Goal: Find specific page/section: Find specific page/section

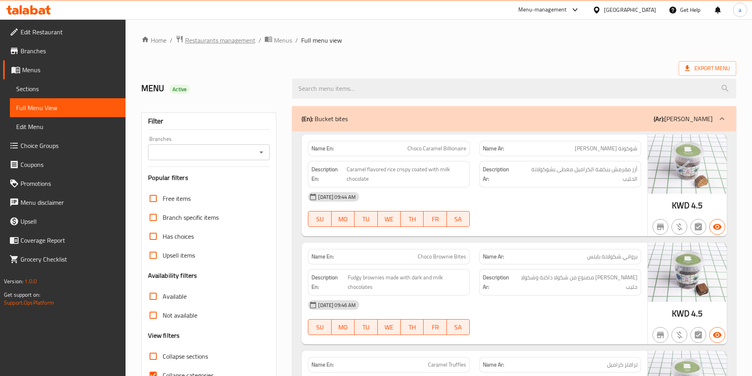
click at [216, 45] on span "Restaurants management" at bounding box center [220, 40] width 70 height 9
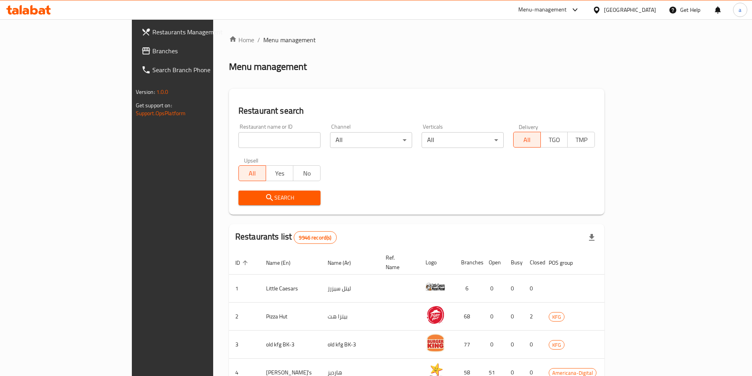
click at [640, 6] on div "[GEOGRAPHIC_DATA]" at bounding box center [630, 10] width 52 height 9
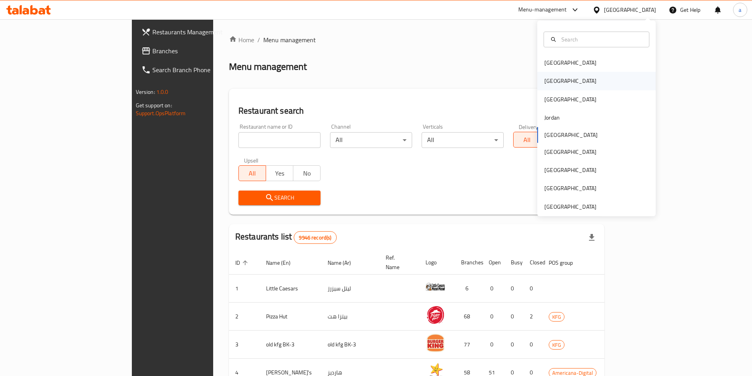
click at [579, 82] on div "[GEOGRAPHIC_DATA]" at bounding box center [596, 81] width 118 height 18
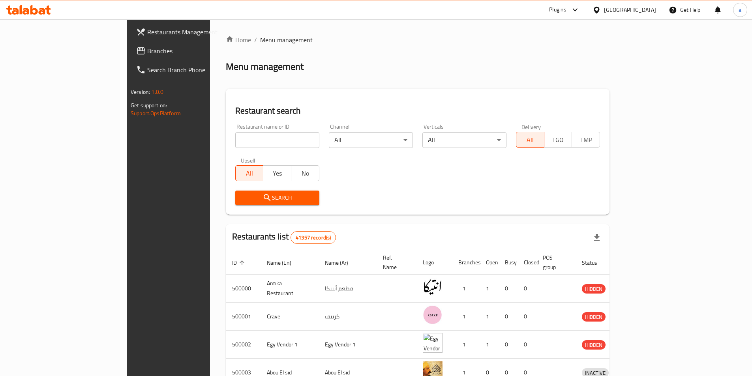
click at [237, 147] on input "search" at bounding box center [277, 140] width 84 height 16
paste input "779338"
type input "779338"
click at [147, 55] on span "Branches" at bounding box center [196, 50] width 99 height 9
